Goal: Task Accomplishment & Management: Manage account settings

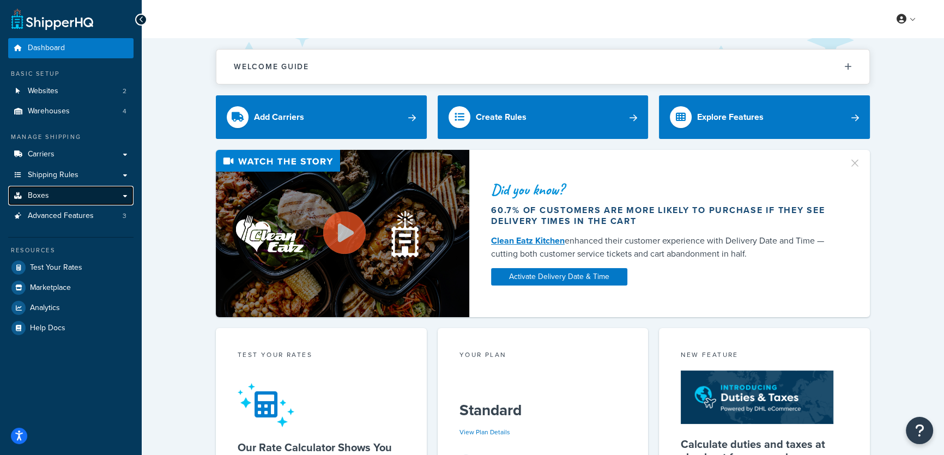
click at [43, 196] on span "Boxes" at bounding box center [38, 195] width 21 height 9
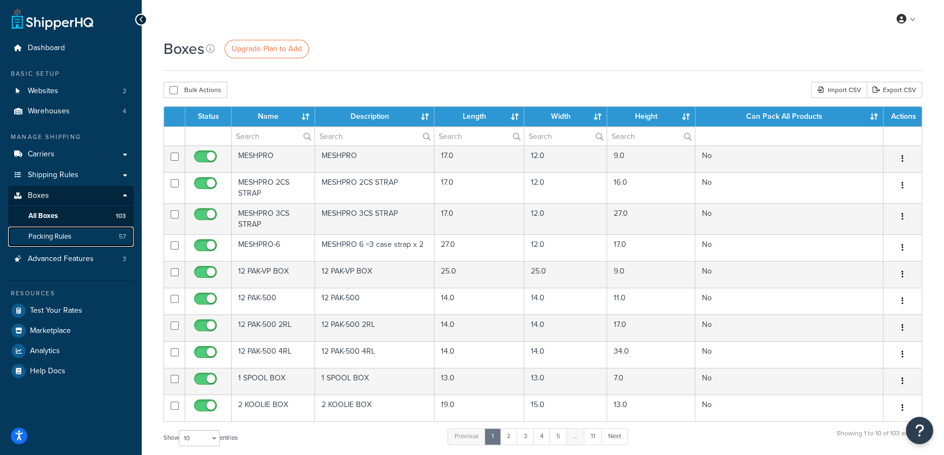
click at [50, 234] on span "Packing Rules" at bounding box center [49, 236] width 43 height 9
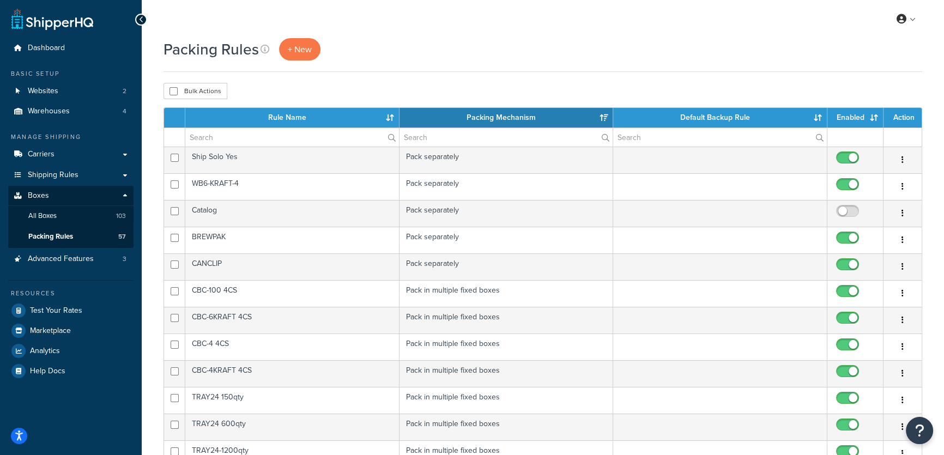
click at [388, 119] on th "Rule Name" at bounding box center [292, 118] width 214 height 20
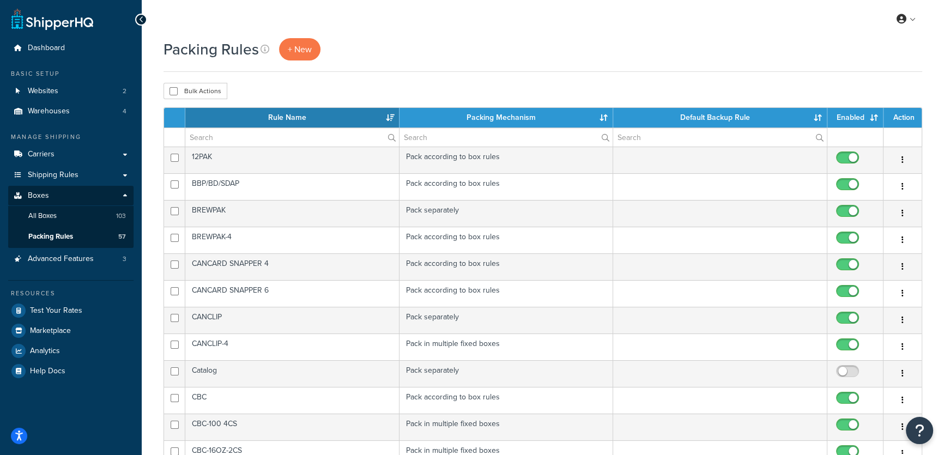
click at [388, 119] on th "Rule Name" at bounding box center [292, 118] width 214 height 20
click at [389, 117] on th "Rule Name" at bounding box center [292, 118] width 214 height 20
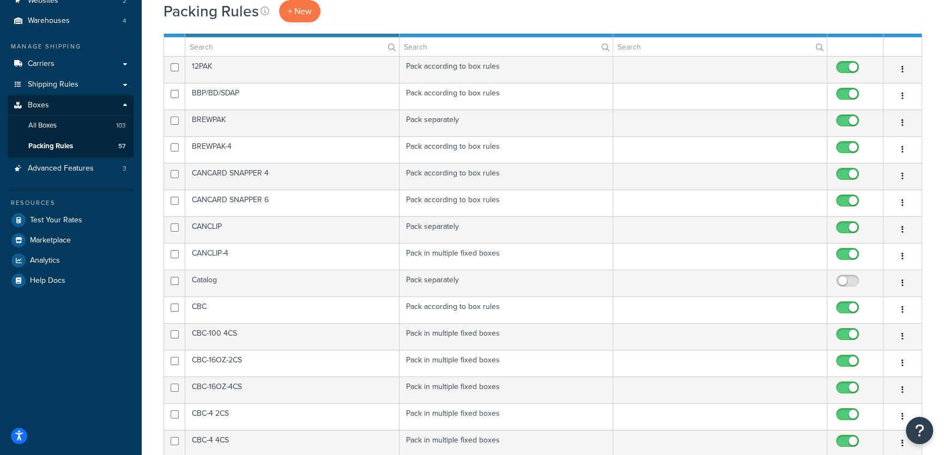
scroll to position [247, 0]
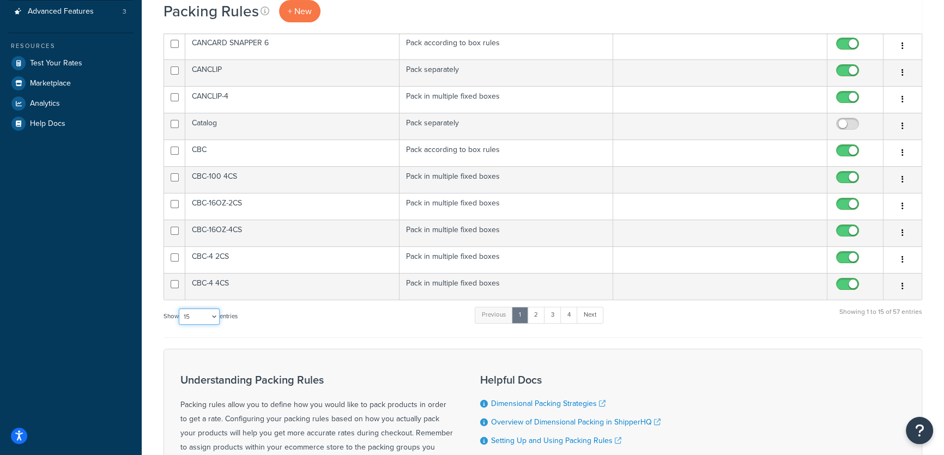
click at [208, 312] on select "10 15 25 50 100" at bounding box center [199, 317] width 41 height 16
select select "100"
click at [180, 325] on select "10 15 25 50 100" at bounding box center [199, 317] width 41 height 16
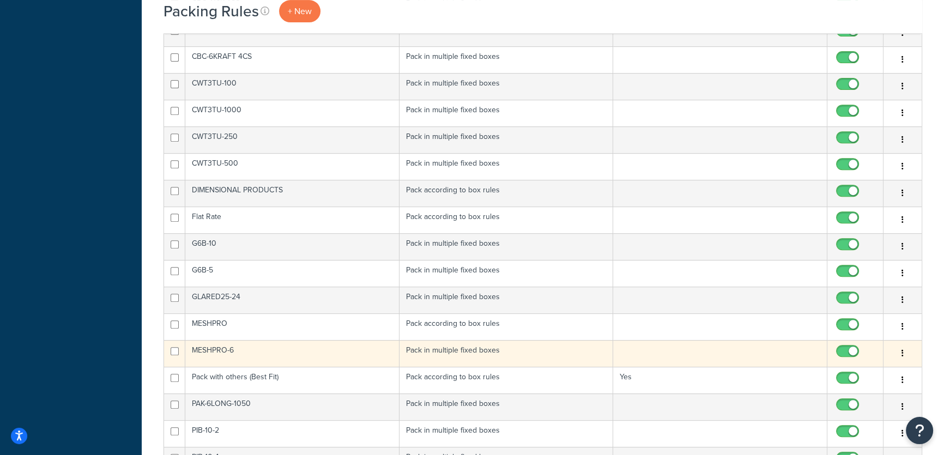
scroll to position [545, 0]
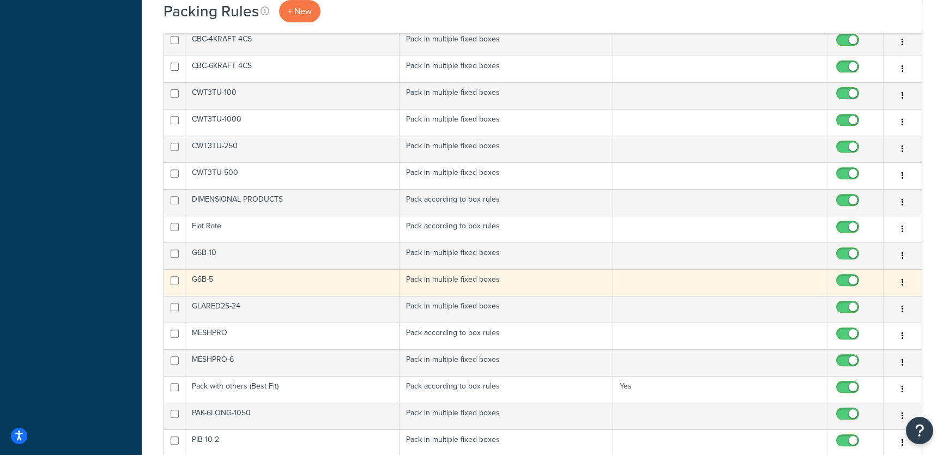
click at [214, 276] on td "G6B-5" at bounding box center [292, 282] width 214 height 27
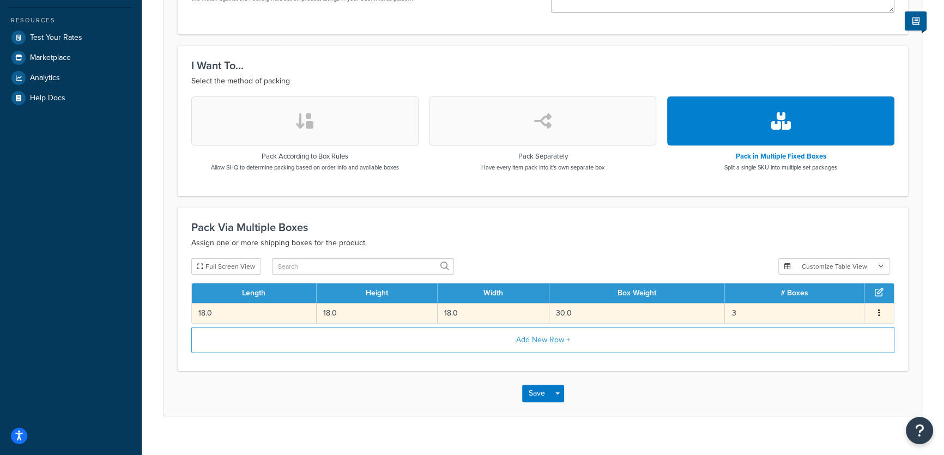
scroll to position [288, 0]
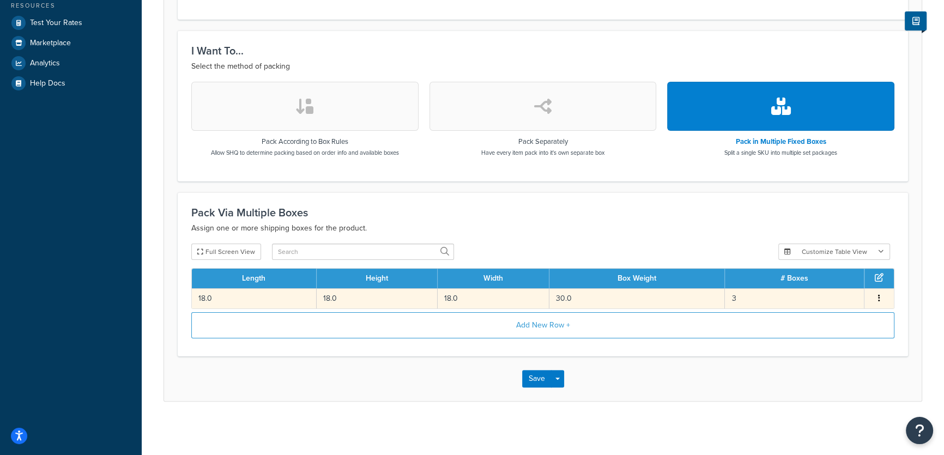
click at [880, 303] on button "button" at bounding box center [879, 299] width 9 height 12
click at [804, 288] on div "Edit" at bounding box center [823, 287] width 77 height 22
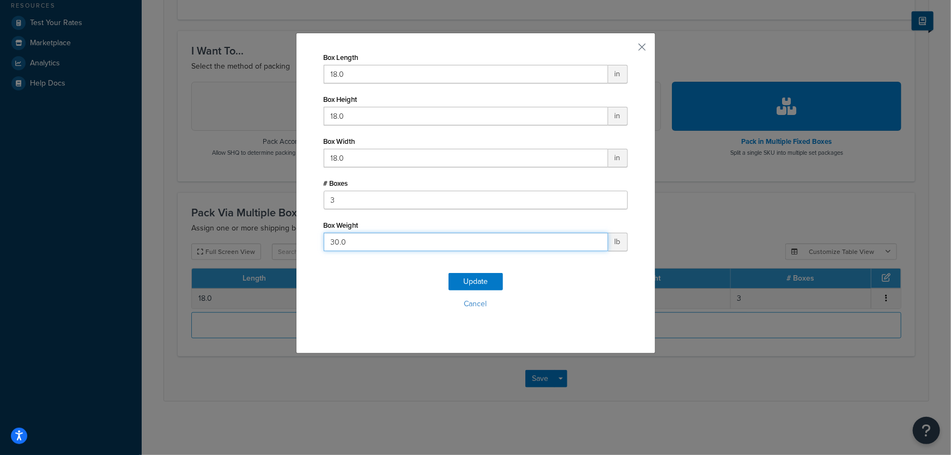
drag, startPoint x: 347, startPoint y: 244, endPoint x: 312, endPoint y: 240, distance: 35.1
click at [312, 240] on div "Box Length 18.0 in Box Height 18.0 in Box Width 18.0 in # Boxes 3 Box Weight 30…" at bounding box center [476, 193] width 360 height 321
type input "27.0"
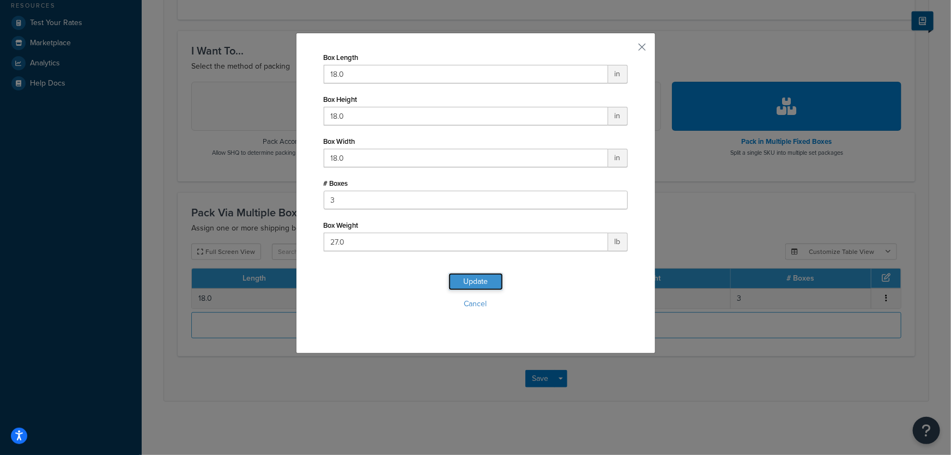
click at [480, 285] on button "Update" at bounding box center [476, 281] width 55 height 17
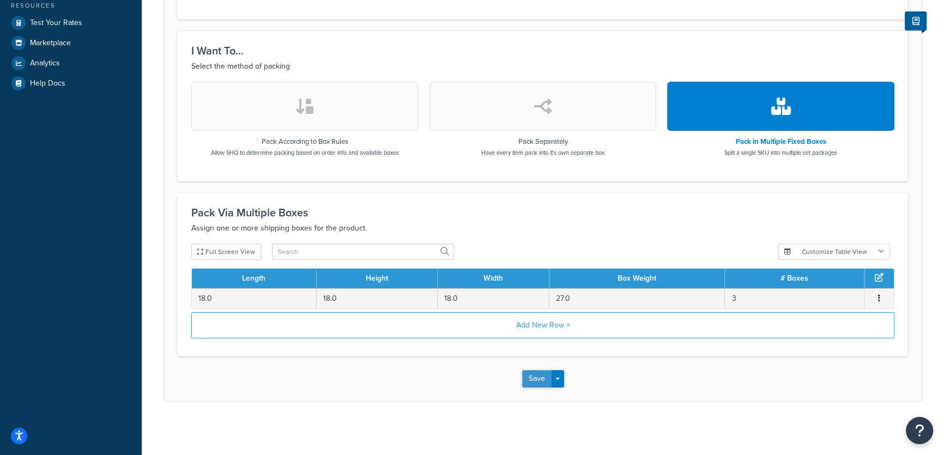
click at [533, 378] on button "Save" at bounding box center [536, 378] width 29 height 17
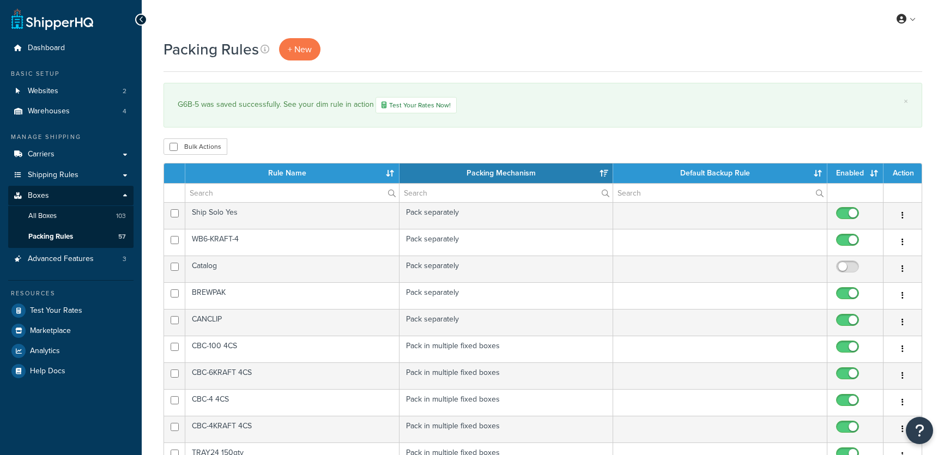
select select "15"
